Goal: Task Accomplishment & Management: Manage account settings

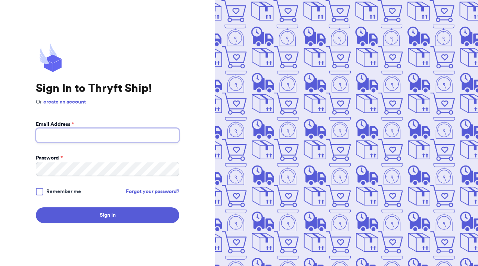
click at [156, 136] on input "Email Address *" at bounding box center [107, 135] width 143 height 14
click at [114, 134] on input "[EMAIL_ADDRESS][DOMAIN_NAME]" at bounding box center [107, 135] width 143 height 14
type input "[EMAIL_ADDRESS][DOMAIN_NAME]"
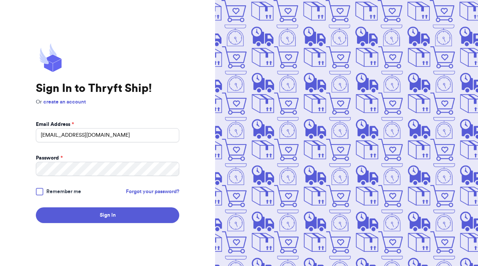
click at [44, 191] on label "Remember me" at bounding box center [58, 191] width 45 height 7
click at [0, 0] on input "Remember me" at bounding box center [0, 0] width 0 height 0
click at [54, 204] on form "Email Address * [EMAIL_ADDRESS][DOMAIN_NAME] Password * Remember me Forgot your…" at bounding box center [107, 172] width 143 height 102
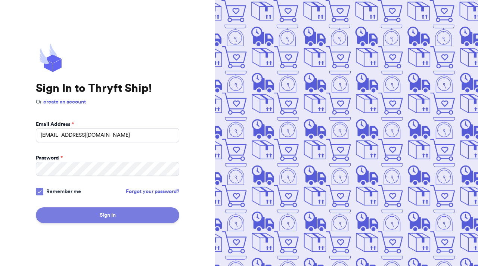
click at [55, 212] on button "Sign In" at bounding box center [107, 215] width 143 height 16
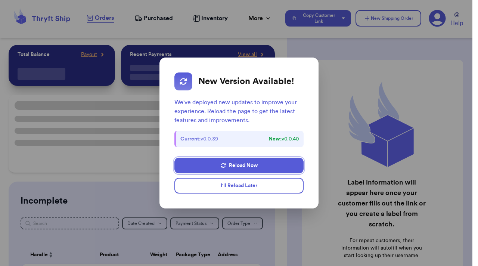
checkbox input "true"
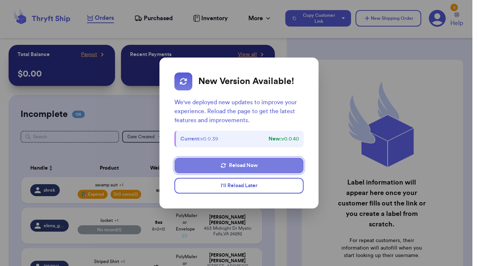
click at [214, 165] on button "Reload Now" at bounding box center [239, 166] width 130 height 16
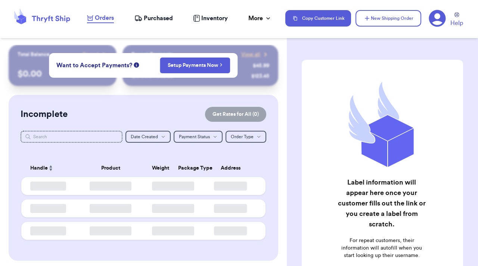
checkbox input "true"
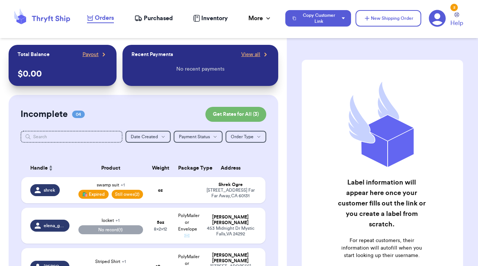
scroll to position [28, 0]
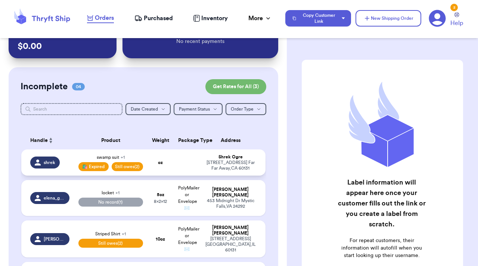
click at [161, 168] on td "oz" at bounding box center [160, 162] width 26 height 26
select select "unpaid"
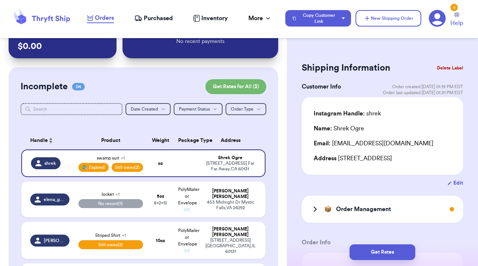
scroll to position [63, 0]
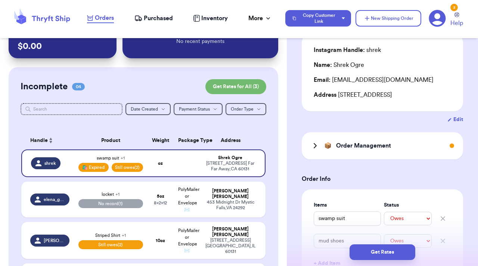
click at [315, 146] on icon at bounding box center [315, 145] width 2 height 4
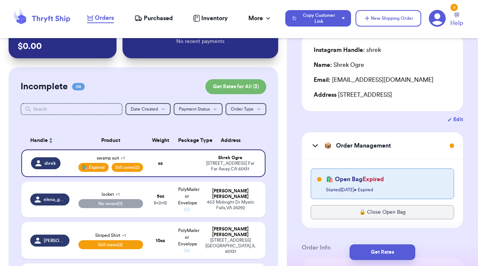
scroll to position [112, 0]
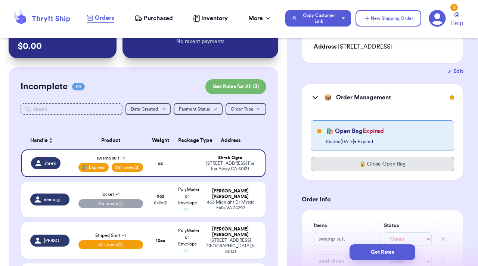
click at [334, 165] on button "🔒 Close Open Bag" at bounding box center [382, 164] width 143 height 14
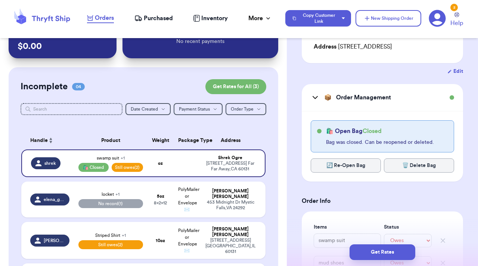
click at [334, 165] on button "🔄 Re-Open Bag" at bounding box center [346, 165] width 70 height 14
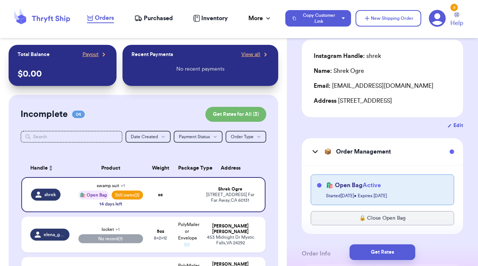
scroll to position [0, 0]
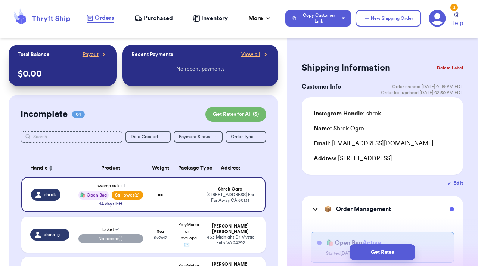
click at [435, 19] on icon at bounding box center [437, 18] width 17 height 17
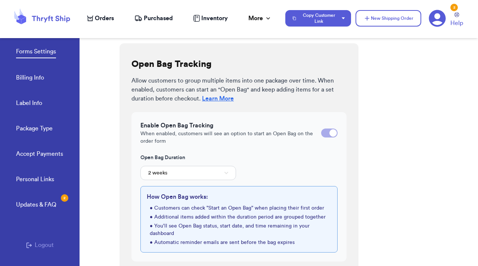
scroll to position [285, 0]
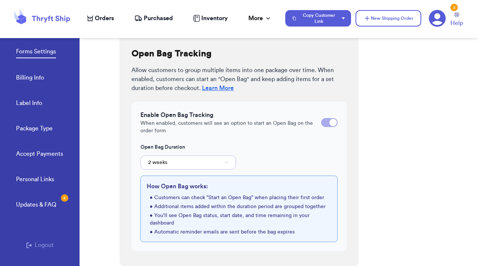
click at [225, 159] on button "2 weeks" at bounding box center [188, 162] width 96 height 14
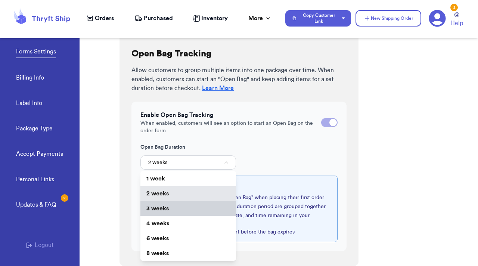
click at [210, 206] on li "3 weeks" at bounding box center [188, 208] width 96 height 15
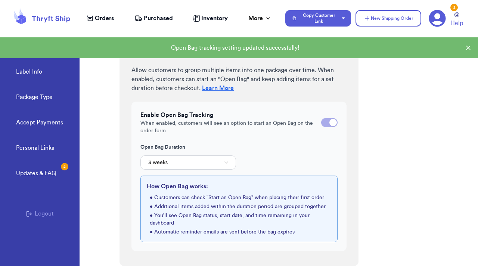
scroll to position [0, 0]
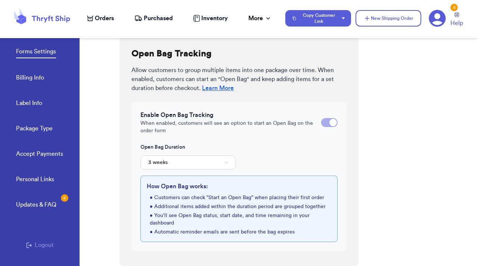
click at [47, 151] on link "Accept Payments" at bounding box center [39, 154] width 47 height 10
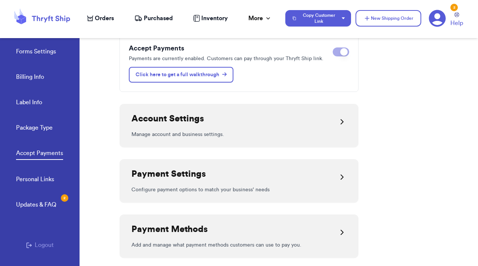
scroll to position [78, 0]
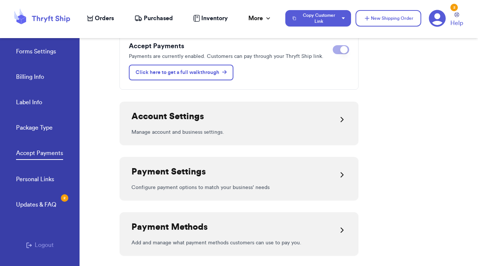
click at [337, 117] on icon at bounding box center [341, 119] width 9 height 9
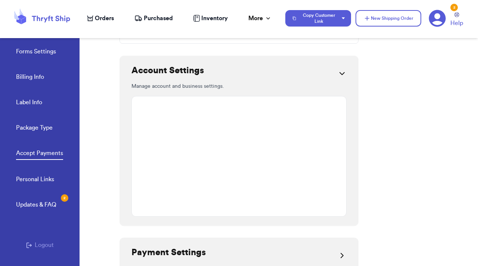
scroll to position [125, 0]
click at [339, 71] on icon at bounding box center [341, 72] width 9 height 9
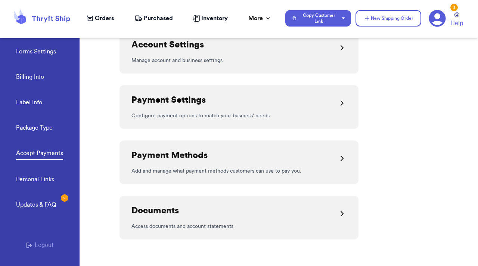
scroll to position [0, 0]
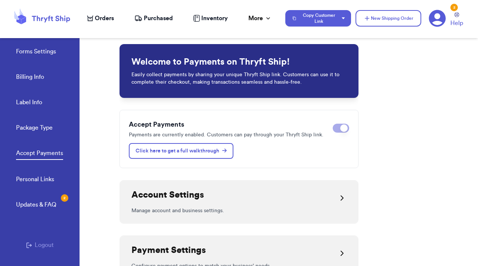
click at [47, 181] on link "Personal Links" at bounding box center [35, 180] width 38 height 10
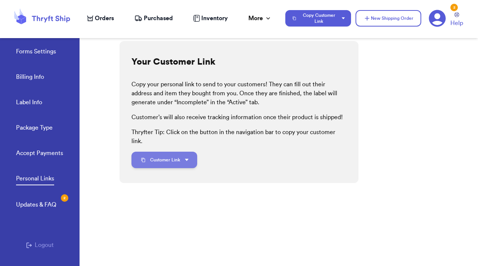
click at [187, 159] on icon "button" at bounding box center [187, 160] width 4 height 2
click at [46, 131] on link "Package Type" at bounding box center [34, 128] width 37 height 10
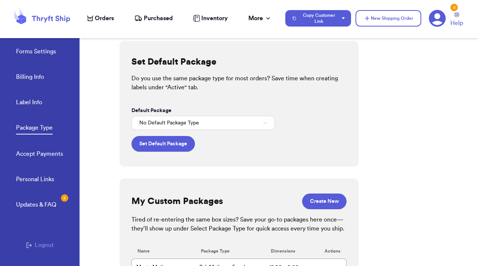
click at [32, 102] on link "Label Info" at bounding box center [29, 103] width 26 height 10
select select "GA"
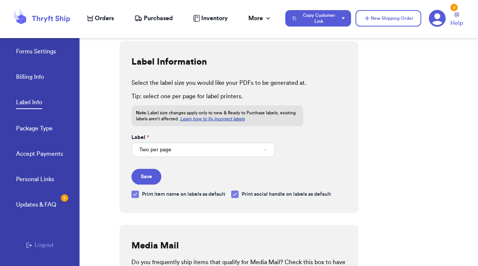
click at [52, 51] on link "Forms Settings" at bounding box center [36, 52] width 40 height 10
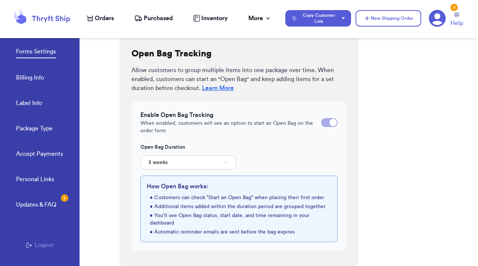
scroll to position [285, 0]
